Goal: Task Accomplishment & Management: Use online tool/utility

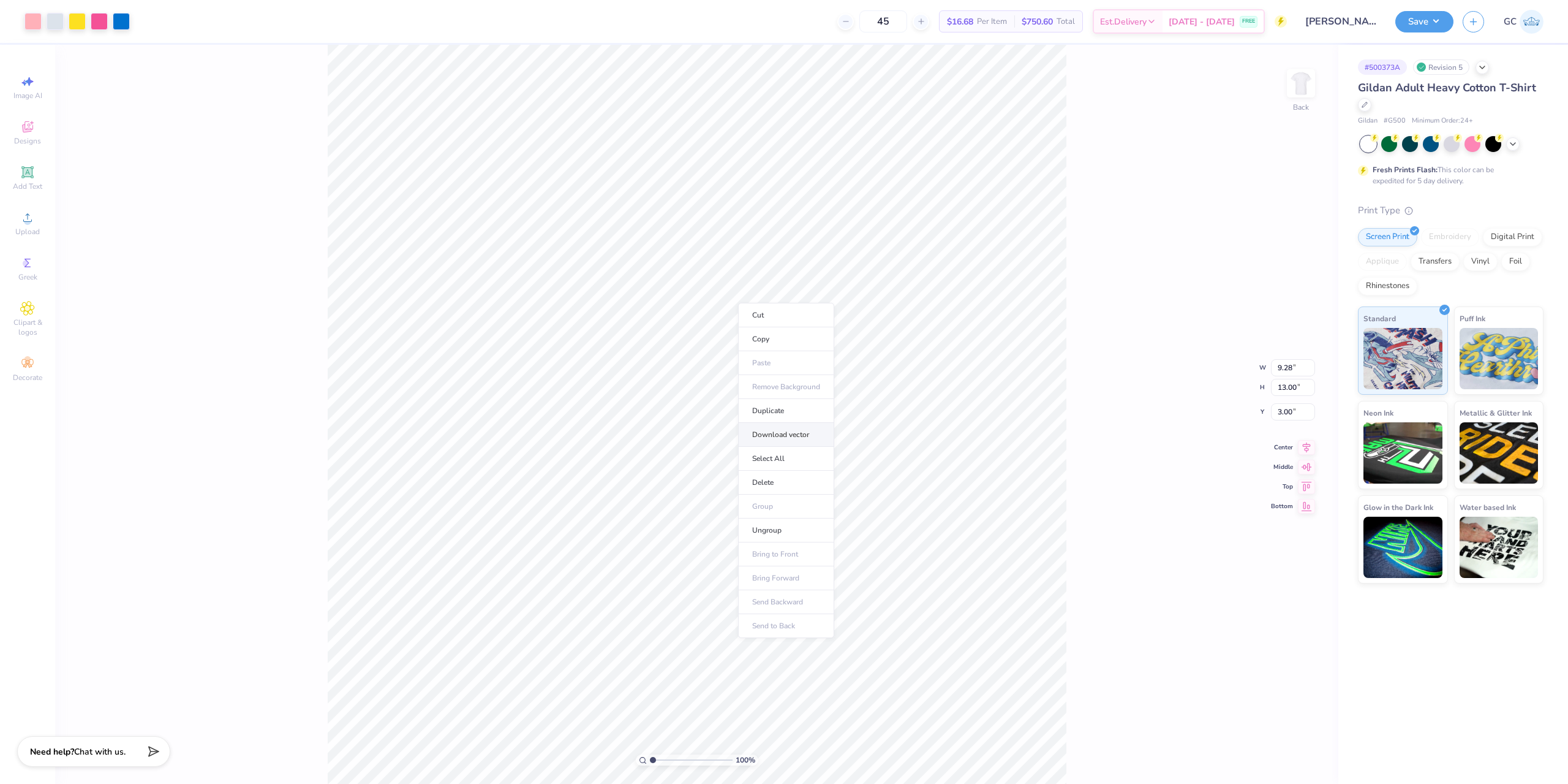
click at [801, 431] on li "Download vector" at bounding box center [786, 435] width 96 height 24
click at [16, 221] on div "Upload" at bounding box center [26, 223] width 42 height 36
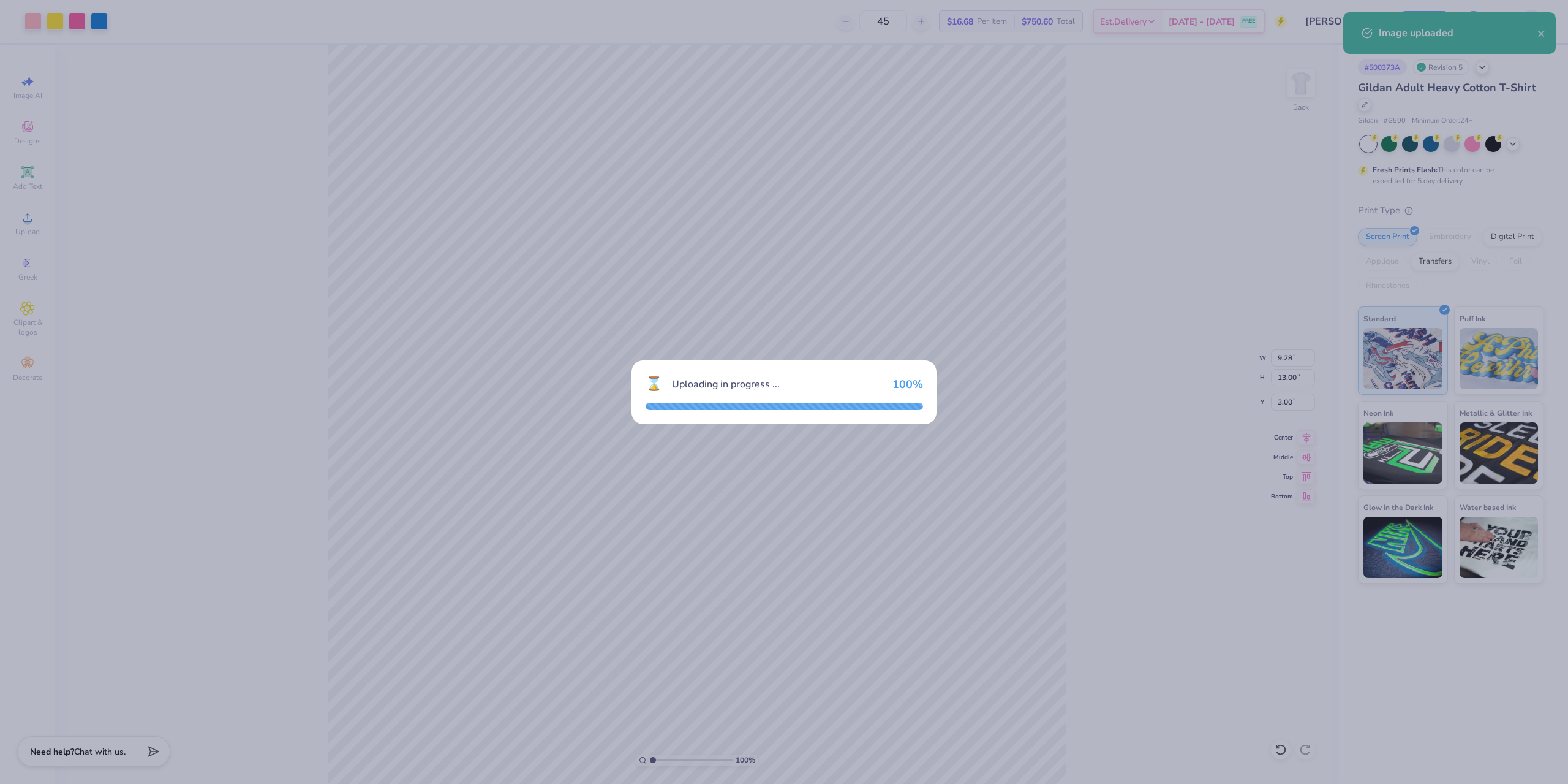
type input "12.79"
type input "18.00"
type input "4.25"
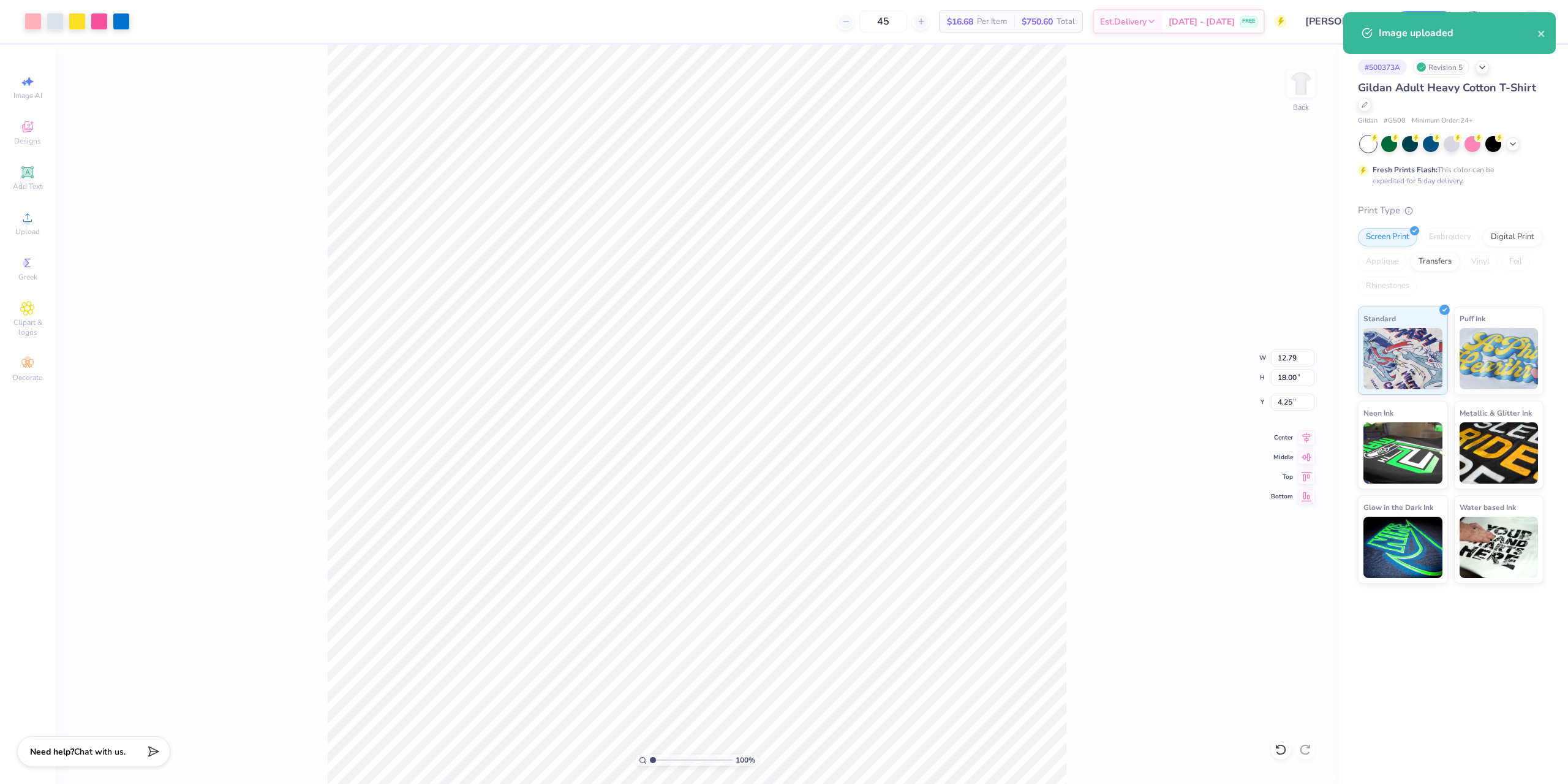
type input "9.28"
type input "13.00"
type input "3.00"
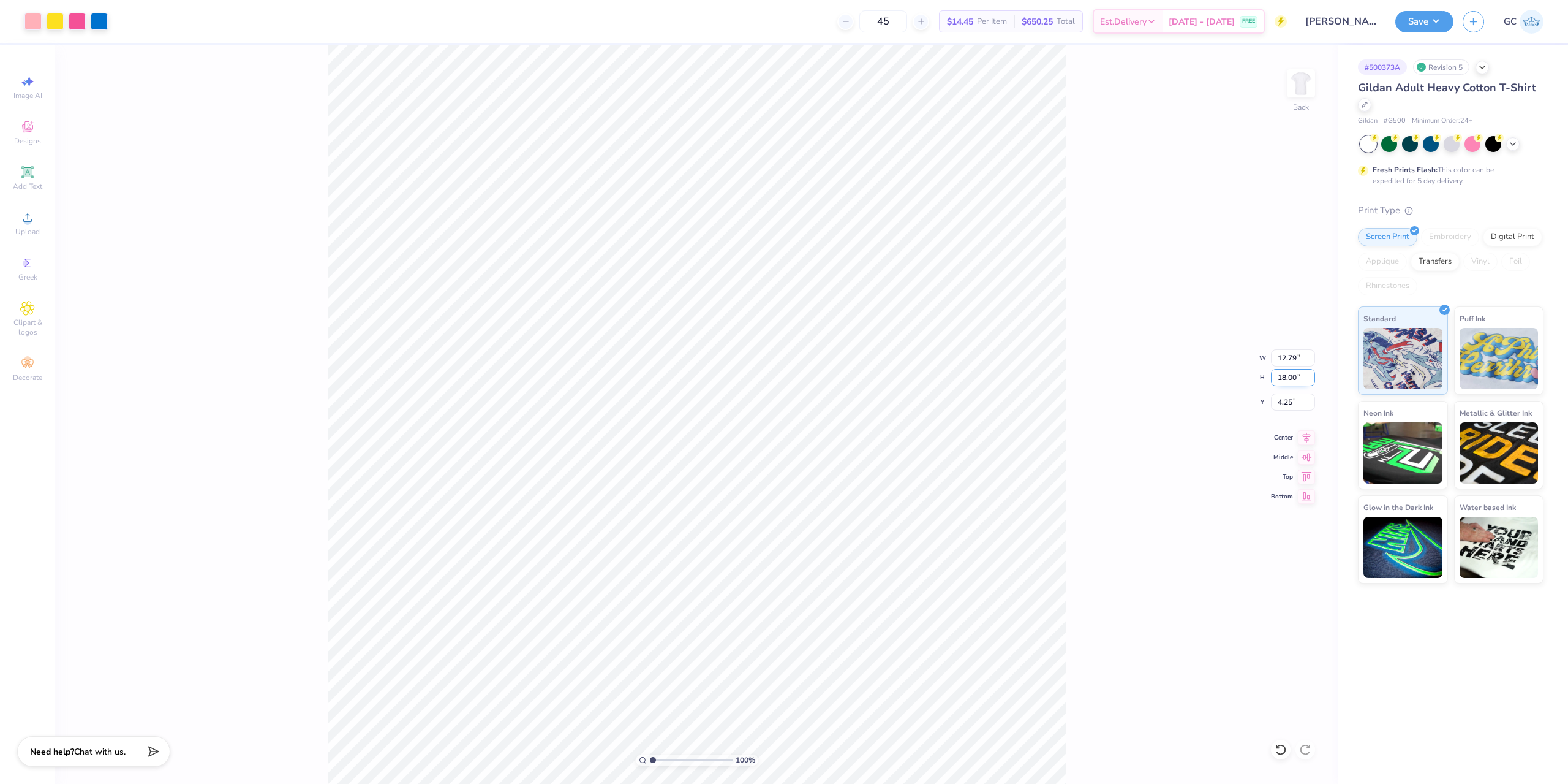
drag, startPoint x: 1274, startPoint y: 376, endPoint x: 1301, endPoint y: 376, distance: 27.0
click at [1301, 376] on input "18.00" at bounding box center [1293, 378] width 44 height 17
type input "13"
type input "9.24"
type input "13.00"
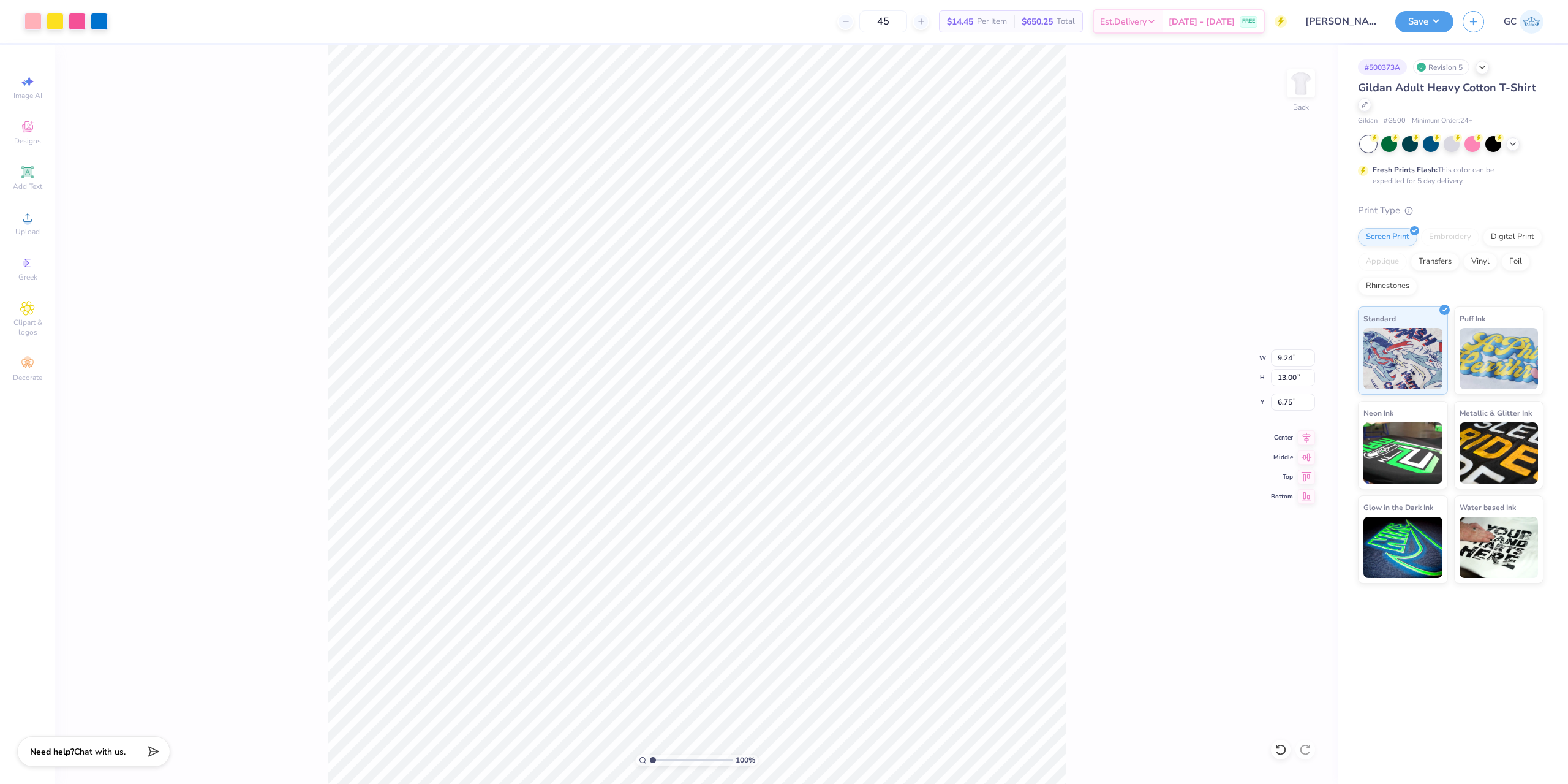
type input "3.00"
click at [1423, 16] on button "Save" at bounding box center [1425, 20] width 59 height 22
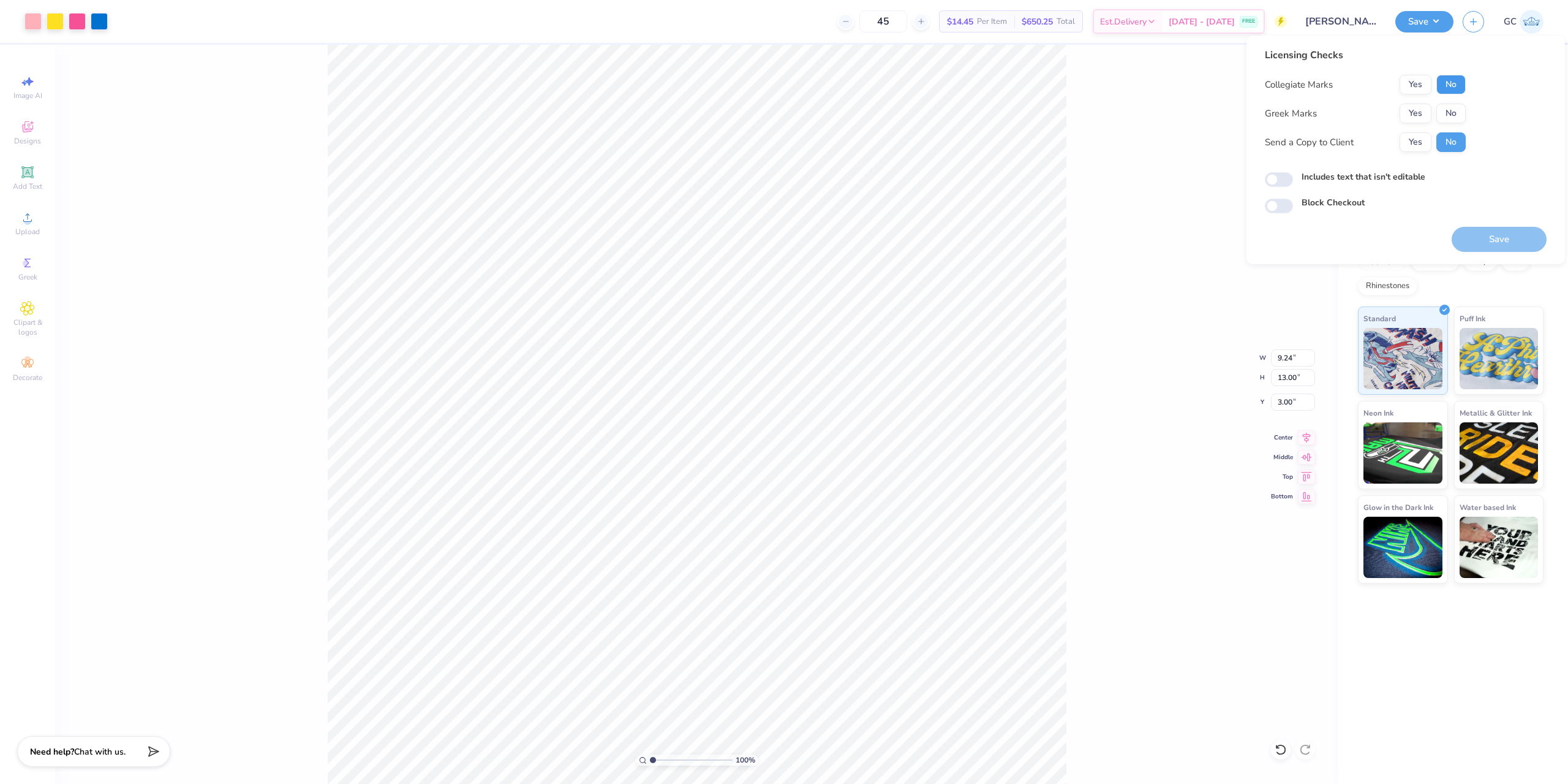
click at [1458, 77] on button "No" at bounding box center [1451, 84] width 29 height 20
click at [1448, 113] on button "No" at bounding box center [1451, 113] width 29 height 20
click at [1492, 237] on button "Save" at bounding box center [1499, 239] width 95 height 26
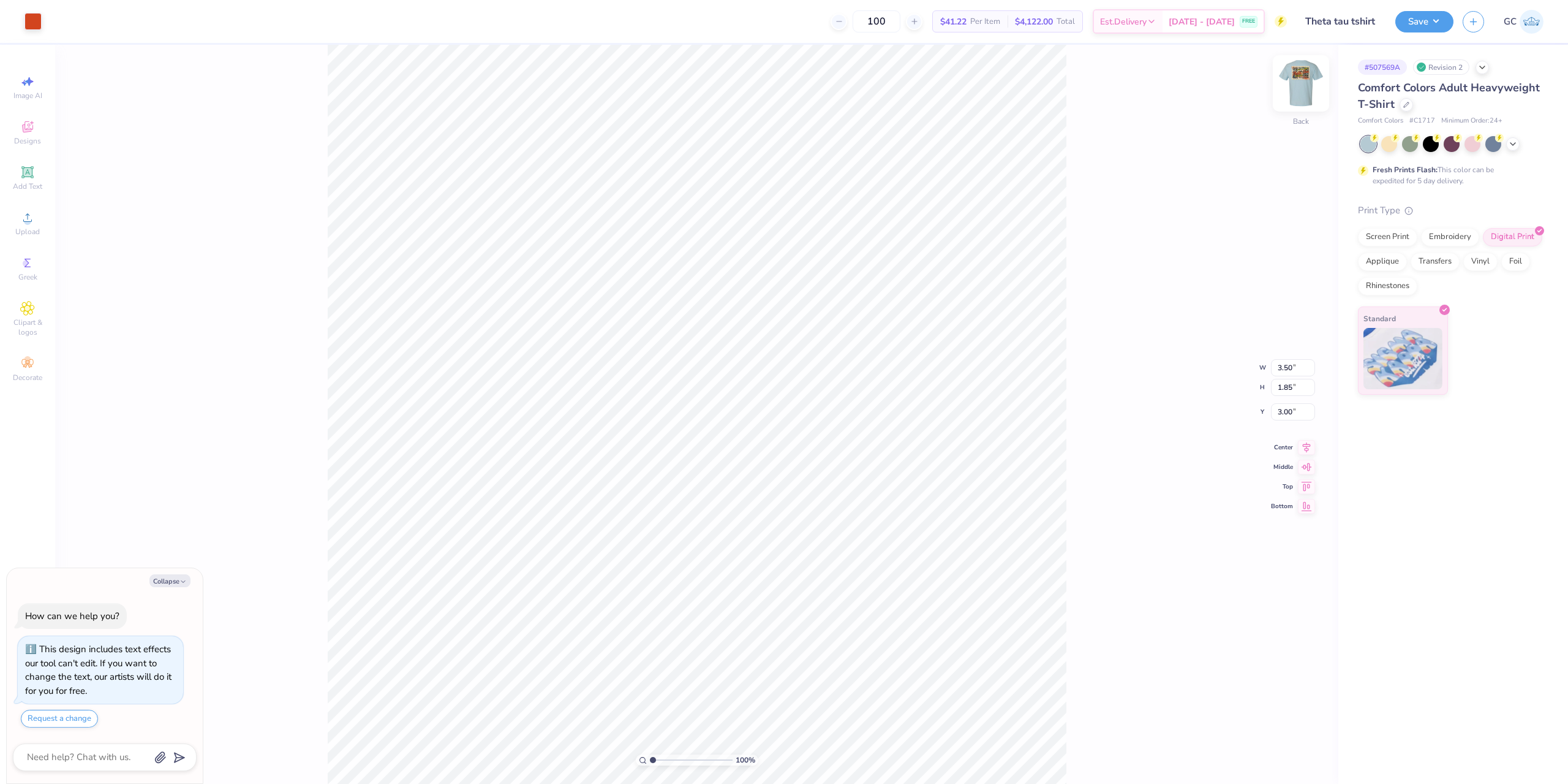
click at [1292, 77] on img at bounding box center [1301, 83] width 49 height 49
type textarea "x"
type input "1.64913377760655"
type textarea "x"
type input "1.64913377760655"
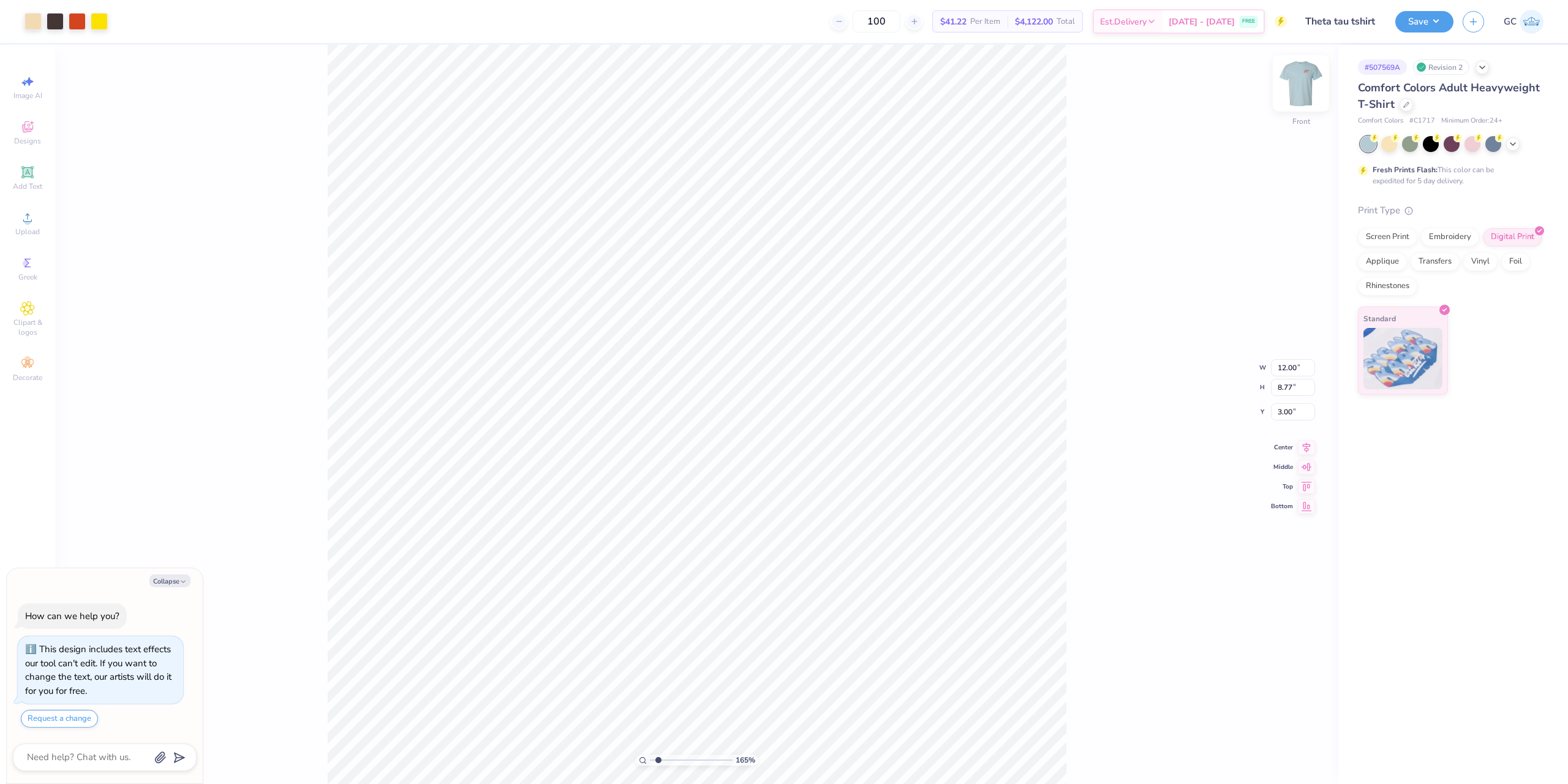
click at [1296, 84] on img at bounding box center [1301, 83] width 49 height 49
type textarea "x"
type input "1.64913377760655"
type textarea "x"
type input "1.64913377760655"
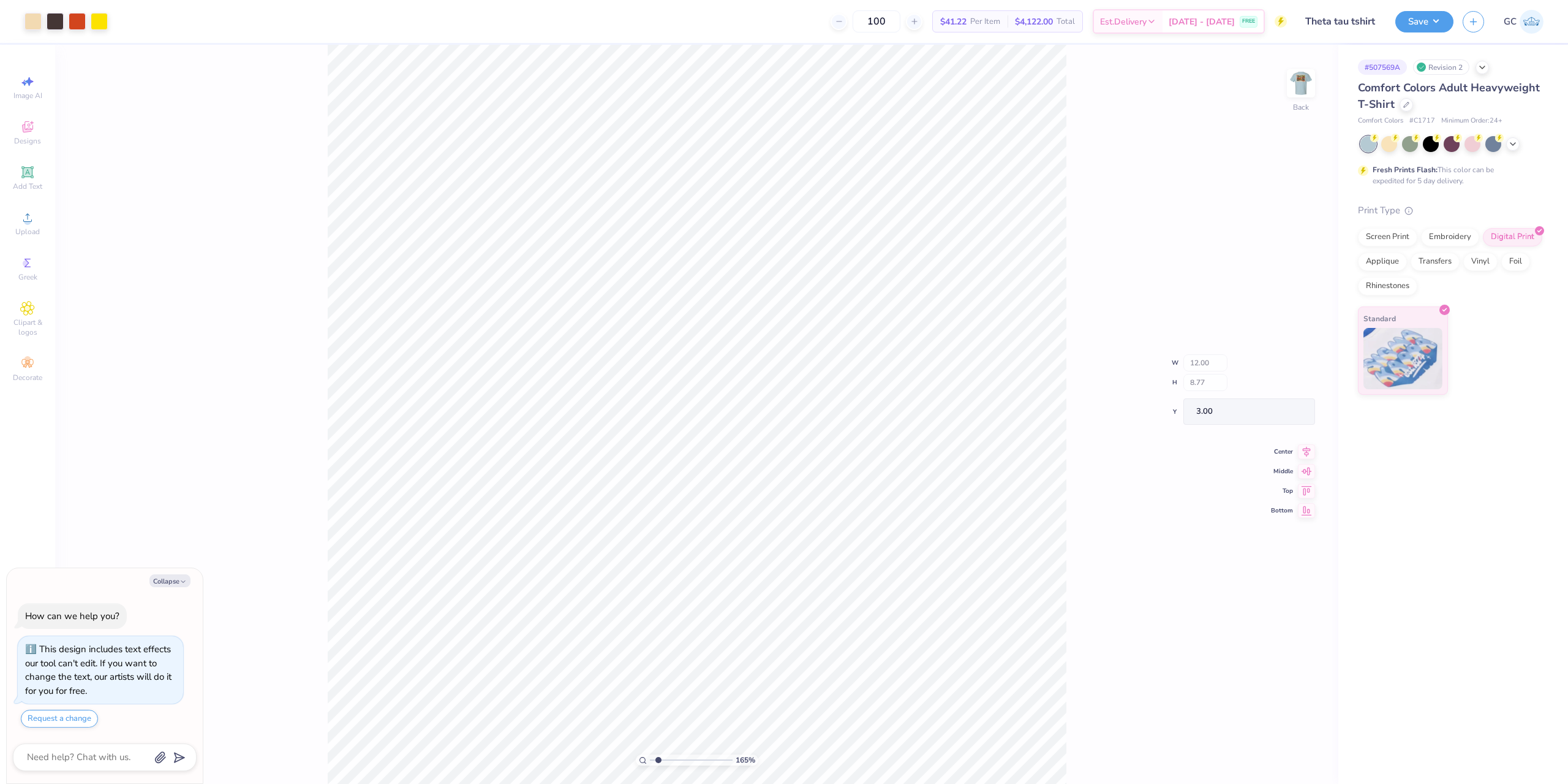
type textarea "x"
type input "1.64913377760655"
type textarea "x"
type input "1.64913377760655"
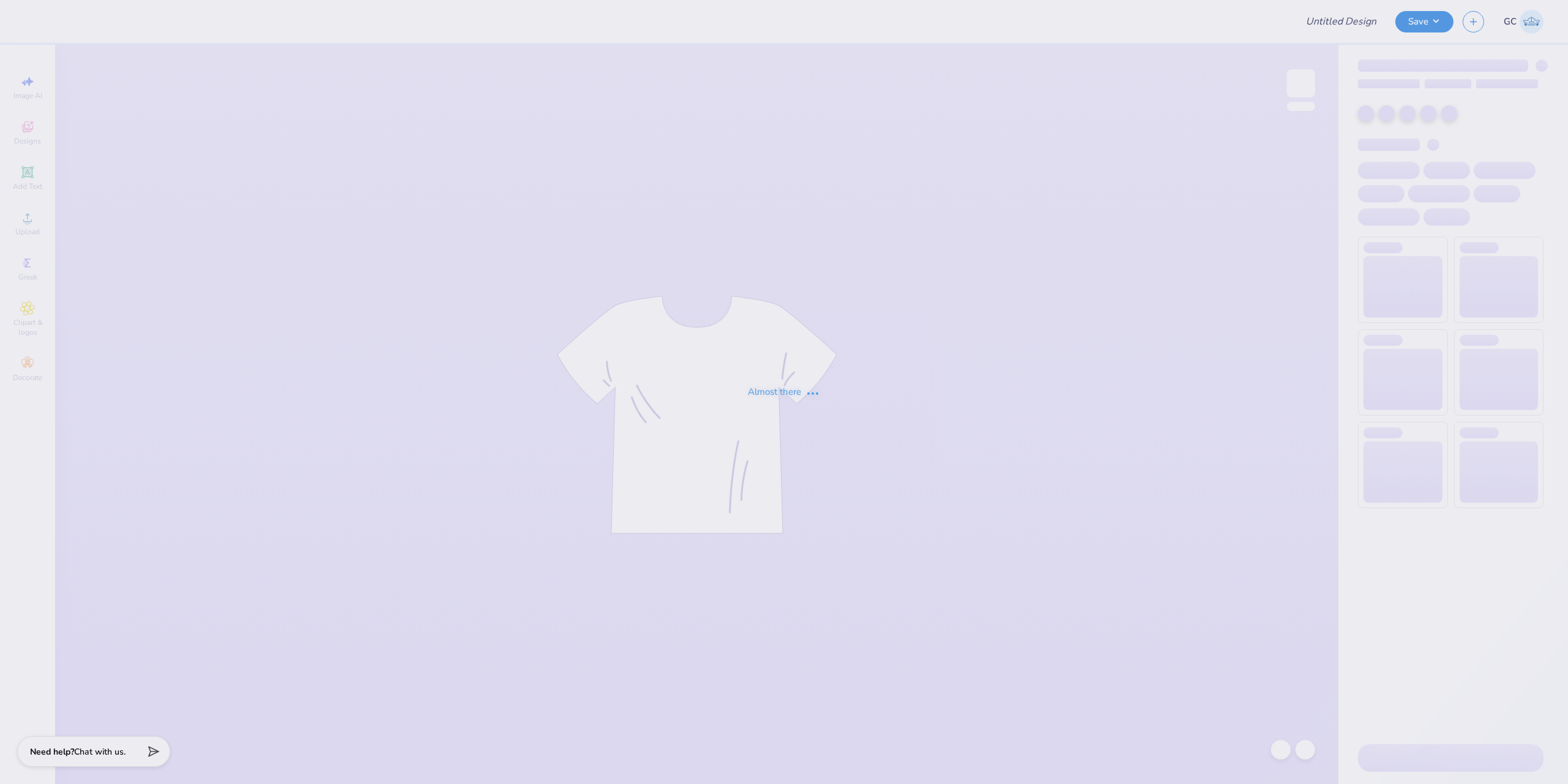
type input "New T-Shirts"
